Goal: Download file/media

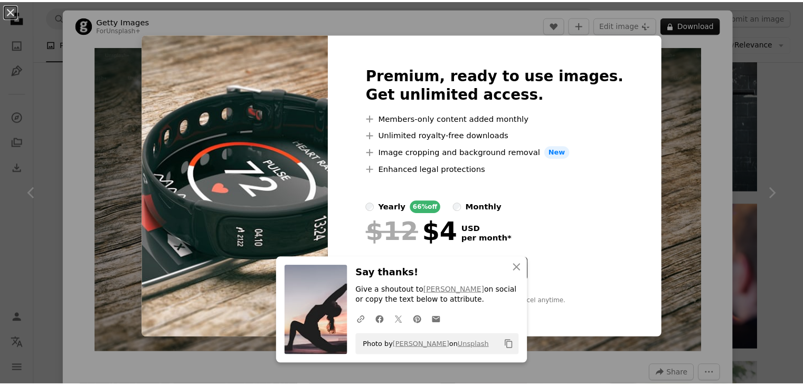
scroll to position [1176, 0]
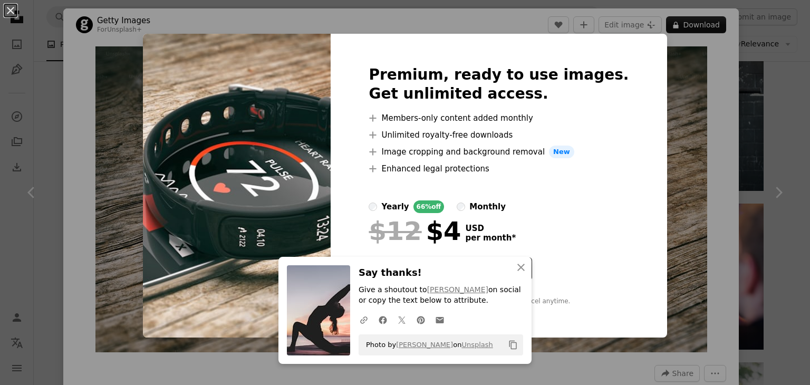
click at [725, 126] on div "An X shape Premium, ready to use images. Get unlimited access. A plus sign Memb…" at bounding box center [405, 192] width 810 height 385
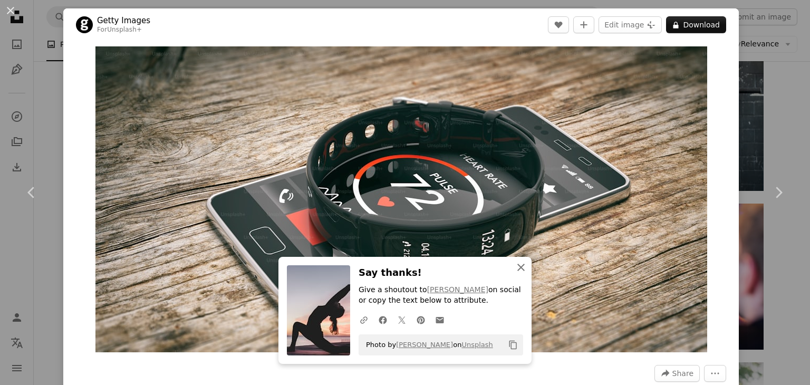
click at [515, 268] on icon "An X shape" at bounding box center [521, 267] width 13 height 13
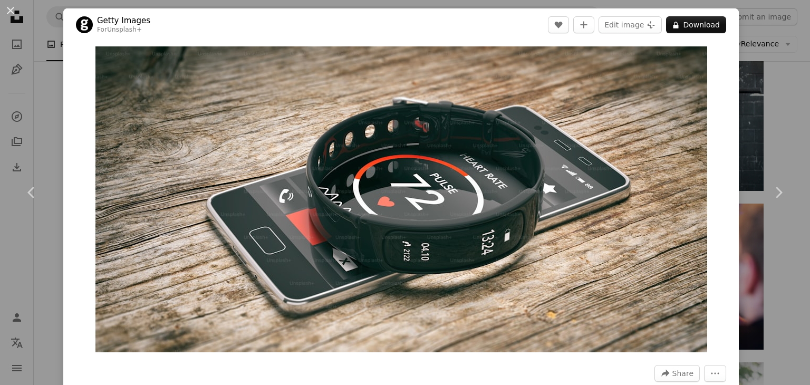
click at [770, 40] on div "An X shape Chevron left Chevron right Getty Images For Unsplash+ A heart A plus…" at bounding box center [405, 192] width 810 height 385
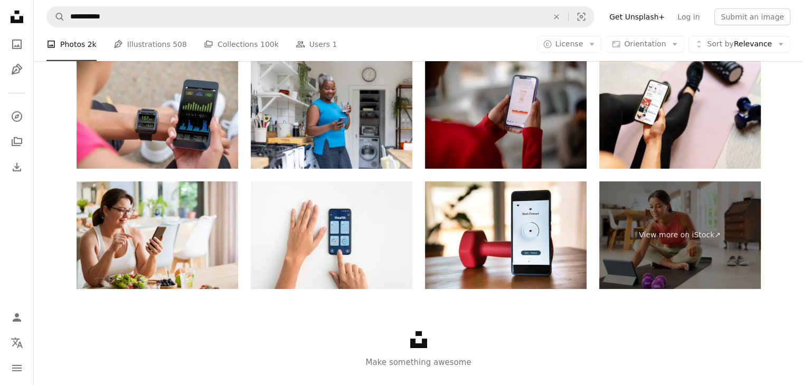
scroll to position [3349, 0]
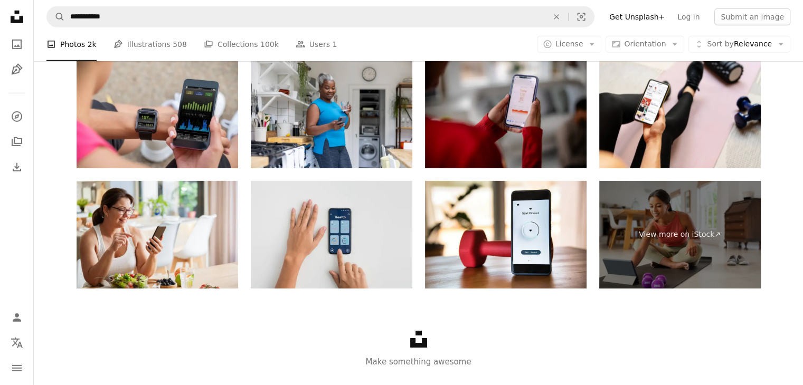
click at [343, 244] on img at bounding box center [331, 235] width 161 height 108
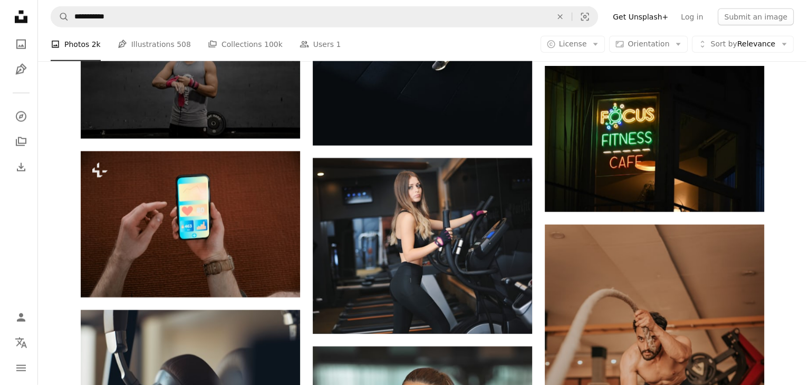
scroll to position [2579, 0]
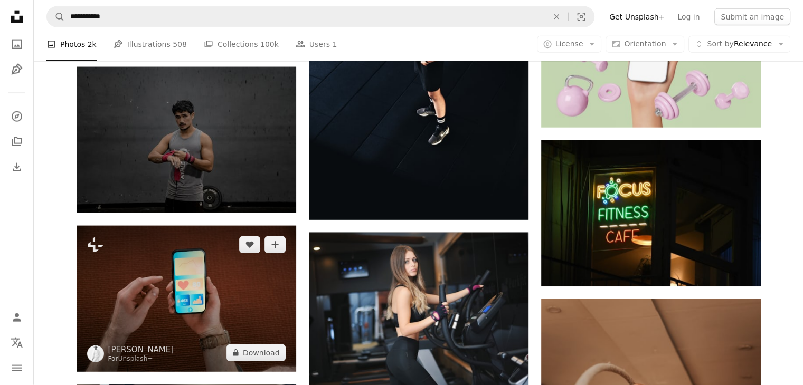
click at [231, 316] on img at bounding box center [186, 299] width 219 height 146
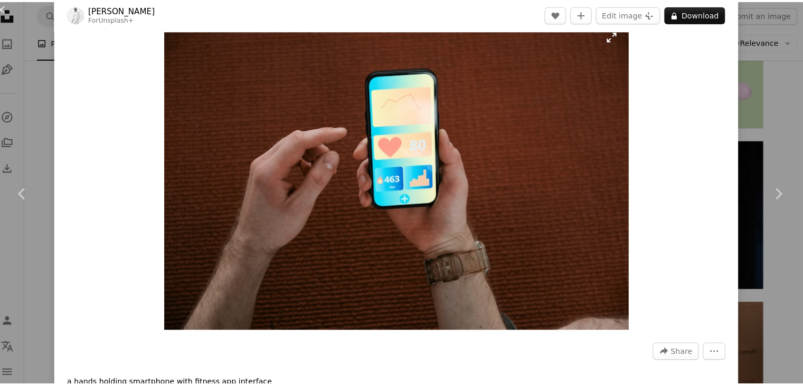
scroll to position [2579, 0]
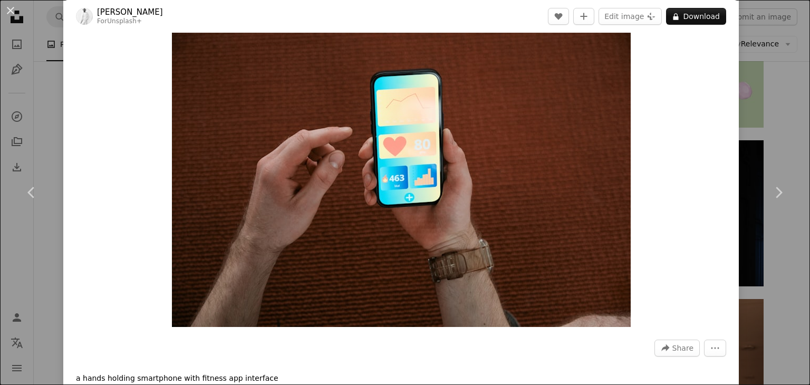
click at [805, 82] on html "**********" at bounding box center [405, 58] width 810 height 5275
click at [776, 83] on div "An X shape Chevron left Chevron right [PERSON_NAME] For Unsplash+ A heart A plu…" at bounding box center [405, 192] width 810 height 385
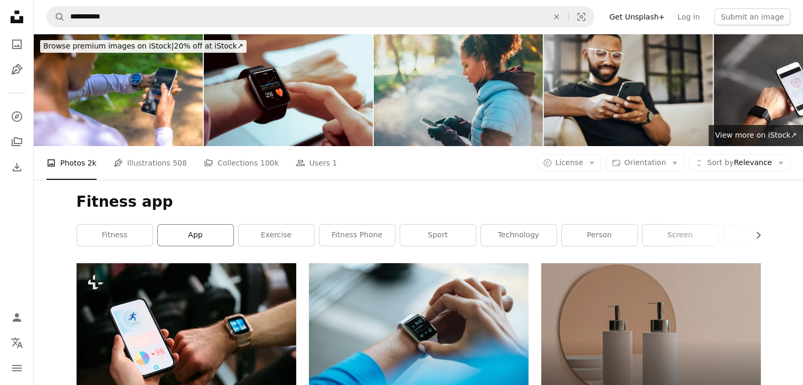
click at [205, 230] on link "app" at bounding box center [195, 235] width 75 height 21
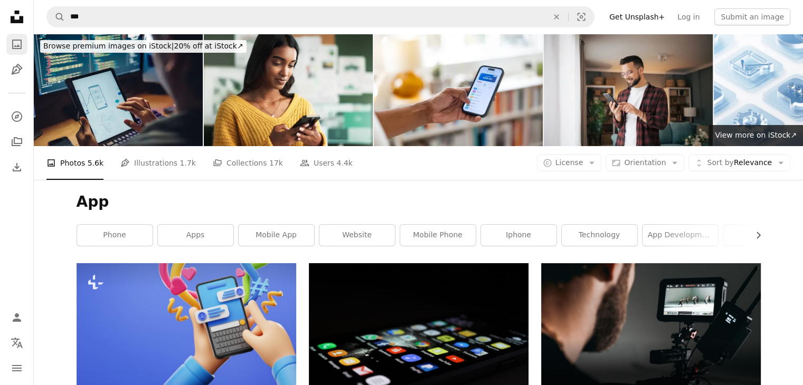
click at [15, 39] on icon "A photo" at bounding box center [17, 44] width 13 height 13
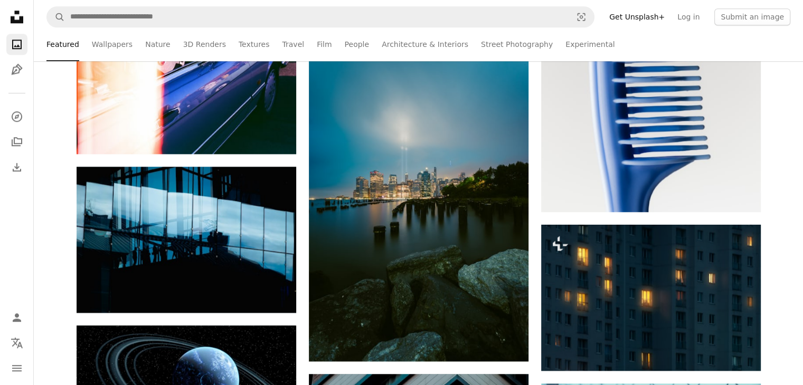
scroll to position [1086, 0]
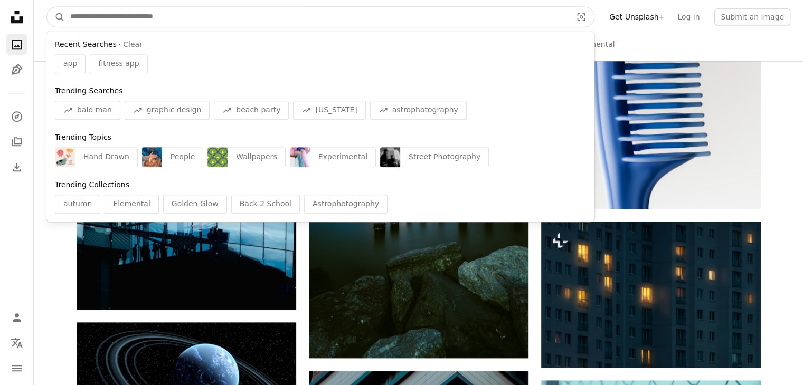
click at [192, 7] on input "Find visuals sitewide" at bounding box center [316, 17] width 503 height 20
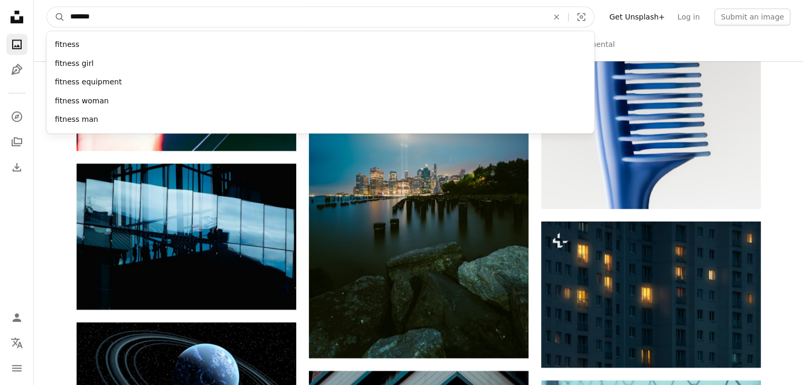
type input "*******"
click at [47, 7] on button "A magnifying glass" at bounding box center [56, 17] width 18 height 20
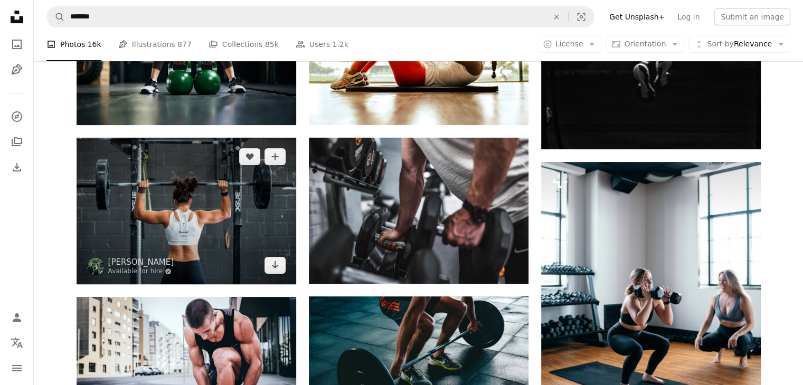
scroll to position [323, 0]
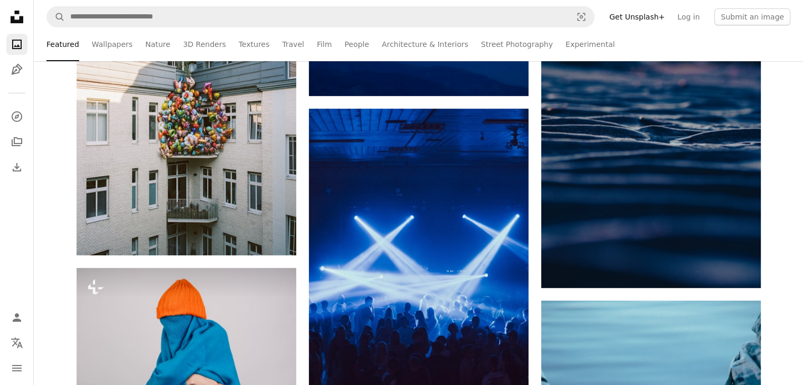
scroll to position [1086, 0]
